Goal: Information Seeking & Learning: Check status

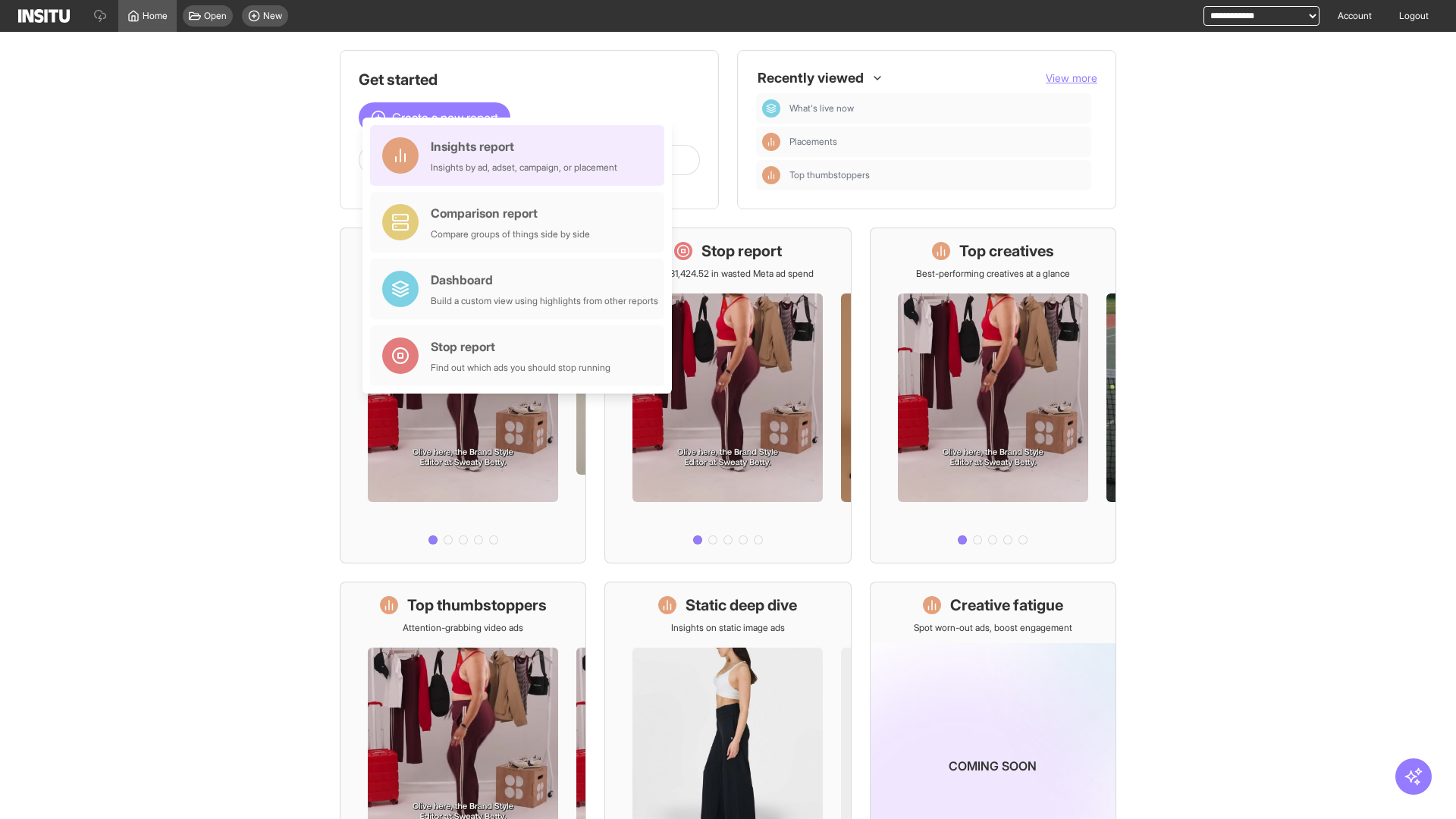
click at [521, 156] on div "Insights report Insights by ad, adset, campaign, or placement" at bounding box center [524, 155] width 187 height 36
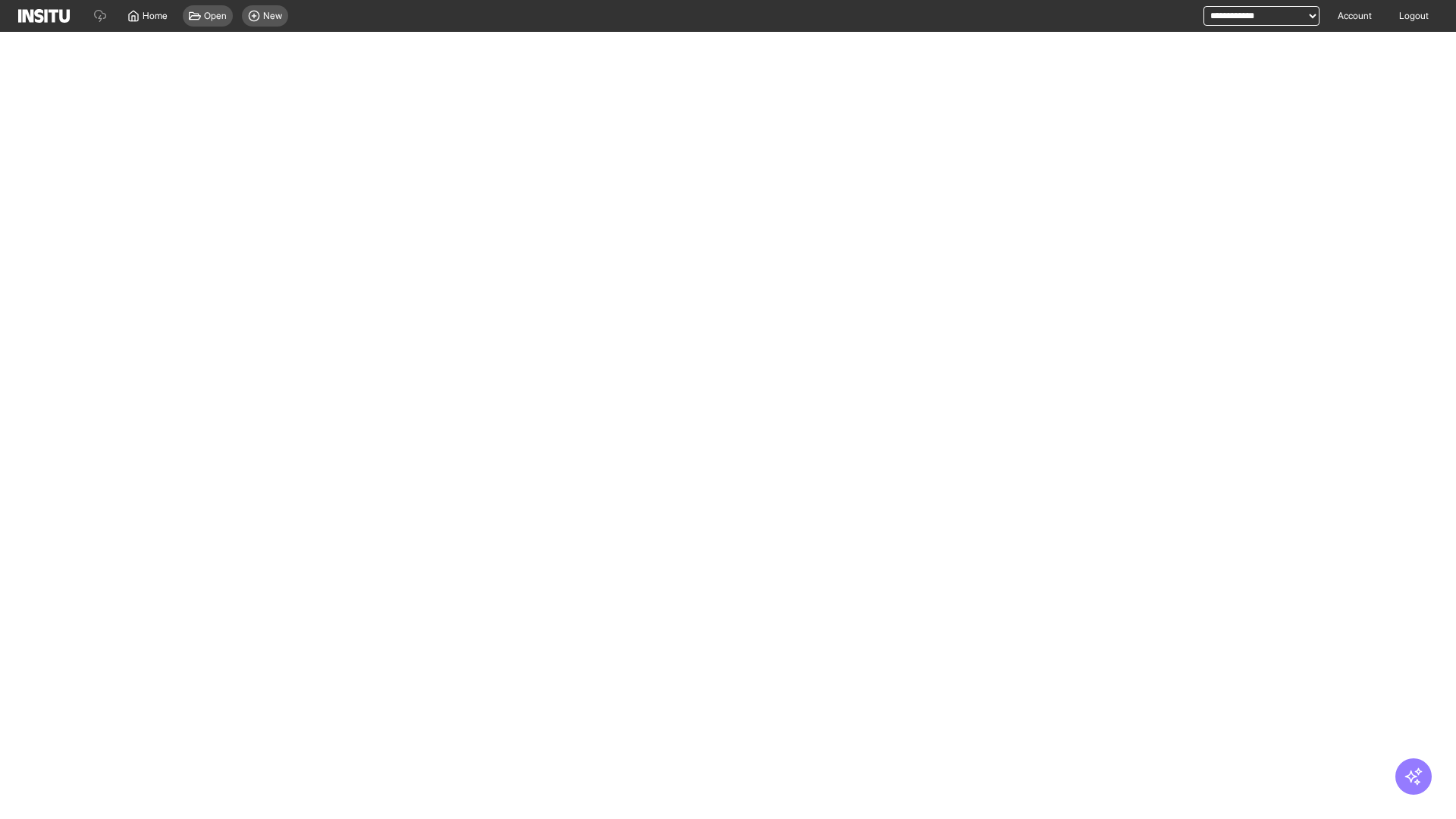
select select "**"
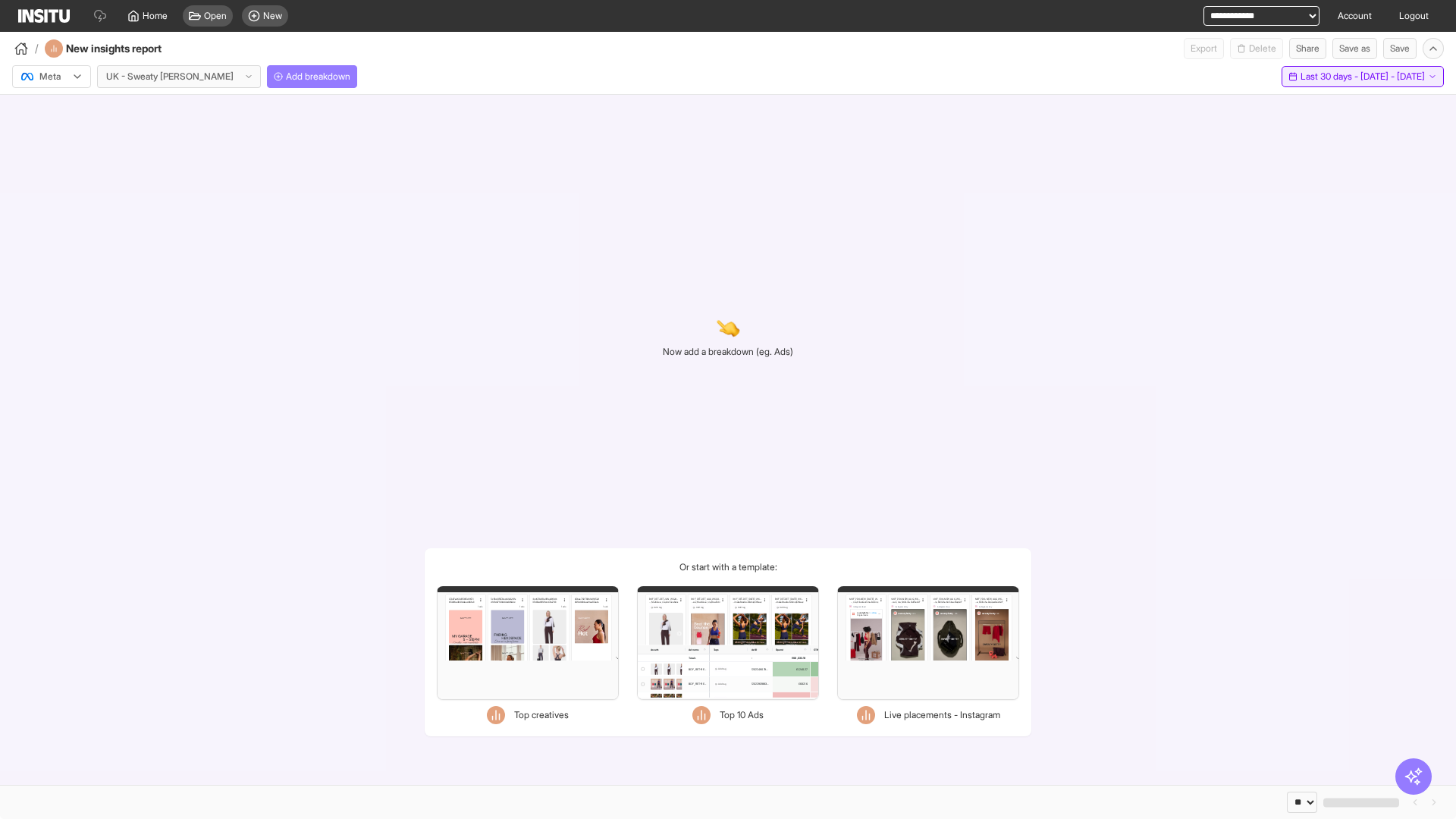
click at [1332, 76] on span "Last 30 days - [DATE] - [DATE]" at bounding box center [1363, 76] width 124 height 12
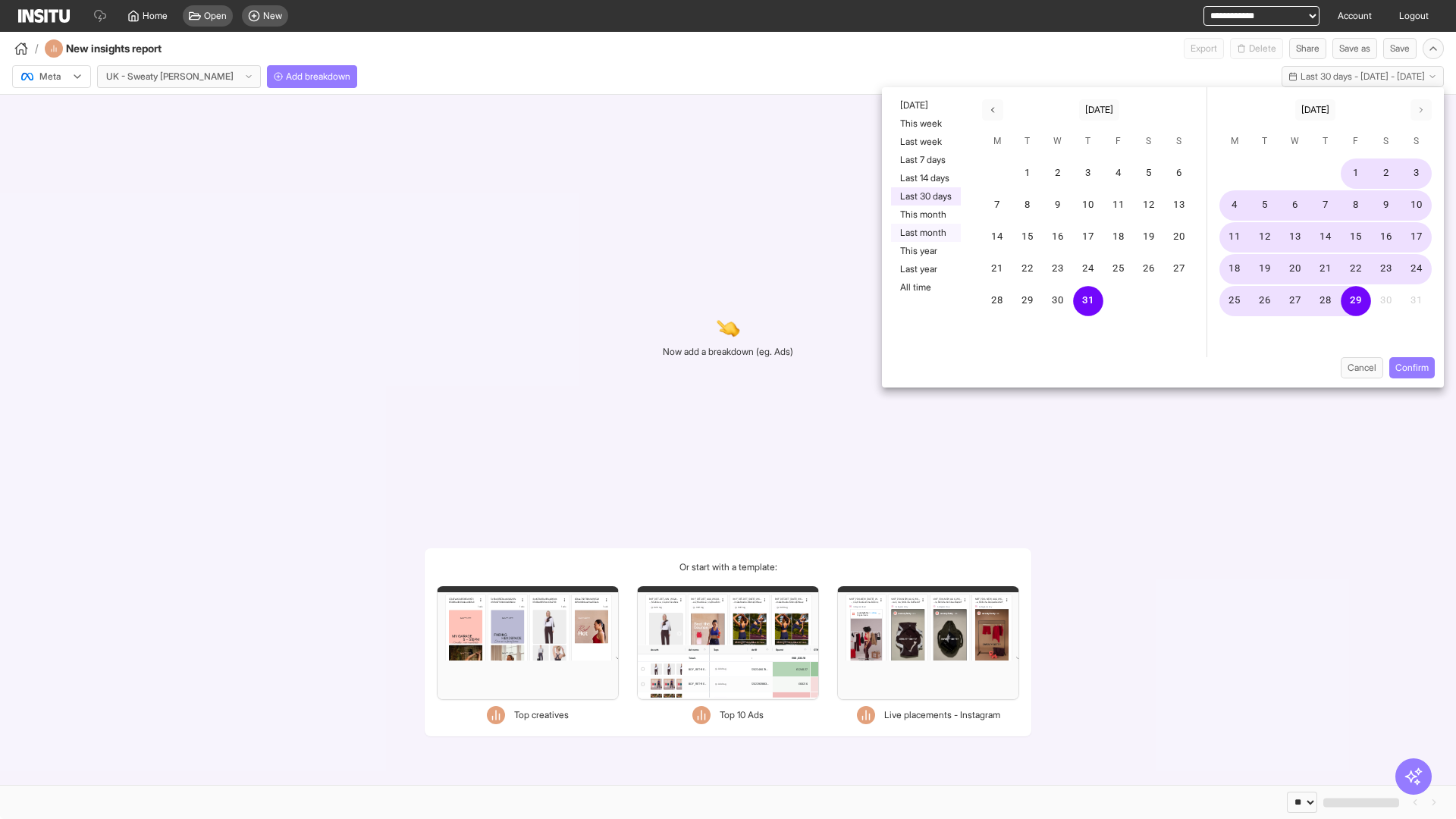
click at [925, 233] on button "Last month" at bounding box center [926, 233] width 70 height 18
